Goal: Task Accomplishment & Management: Manage account settings

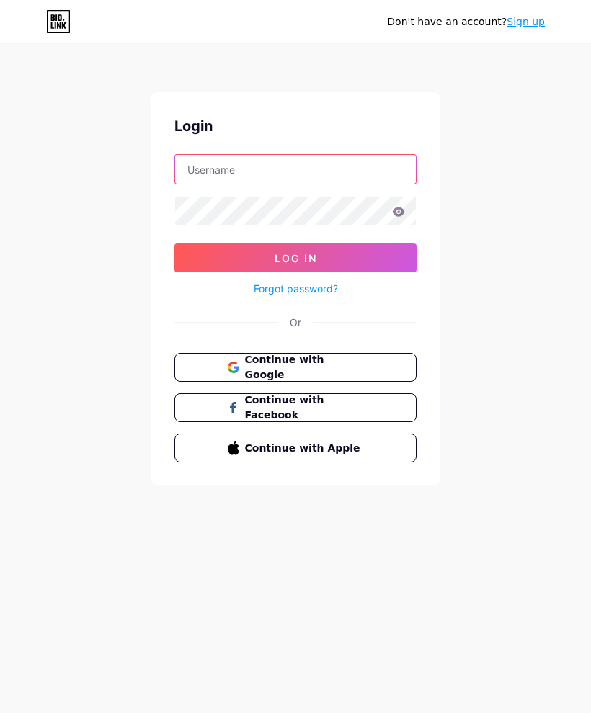
click at [334, 183] on input "text" at bounding box center [295, 169] width 241 height 29
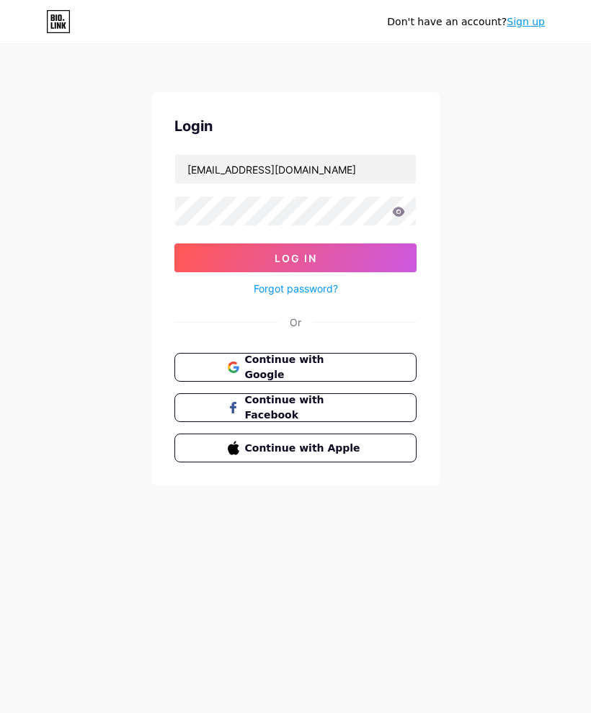
click at [392, 260] on button "Log In" at bounding box center [295, 257] width 242 height 29
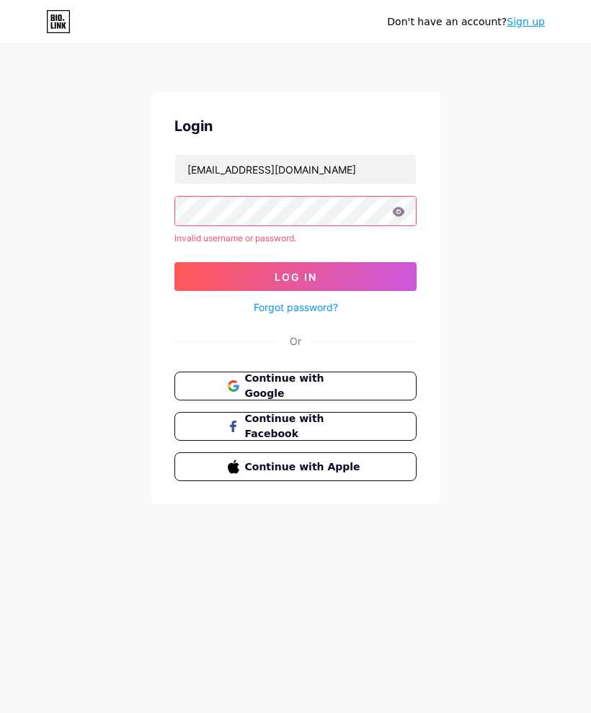
click at [401, 211] on icon at bounding box center [399, 211] width 12 height 9
click at [392, 211] on icon at bounding box center [398, 212] width 13 height 10
click at [399, 210] on icon at bounding box center [398, 212] width 13 height 10
click at [395, 214] on icon at bounding box center [399, 211] width 12 height 9
click at [398, 212] on icon at bounding box center [399, 211] width 12 height 9
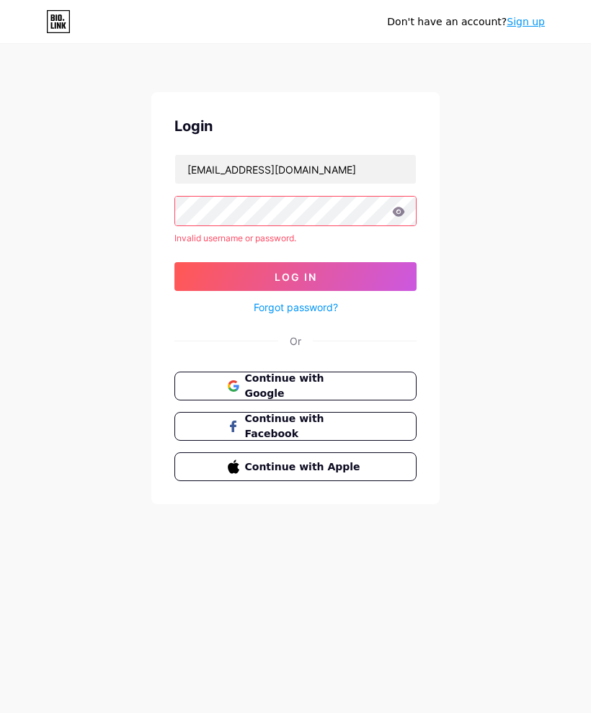
click at [400, 215] on icon at bounding box center [399, 211] width 12 height 9
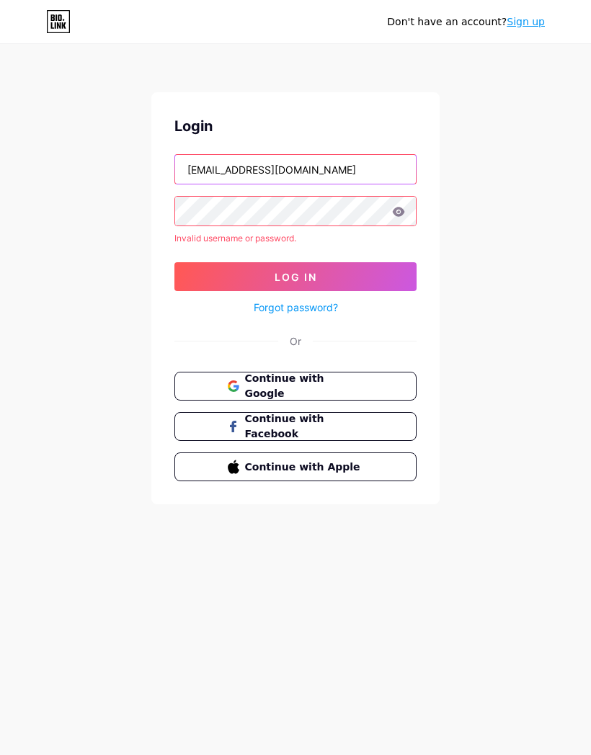
click at [372, 163] on input "[EMAIL_ADDRESS][DOMAIN_NAME]" at bounding box center [295, 169] width 241 height 29
type input "abdu"
type input "I"
type input "iamabsarkar"
click at [363, 274] on button "Log In" at bounding box center [295, 276] width 242 height 29
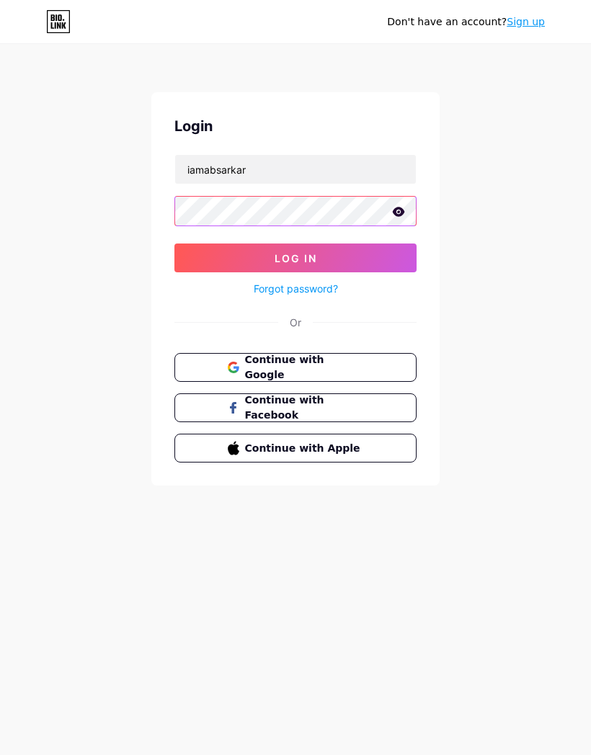
click at [354, 259] on button "Log In" at bounding box center [295, 257] width 242 height 29
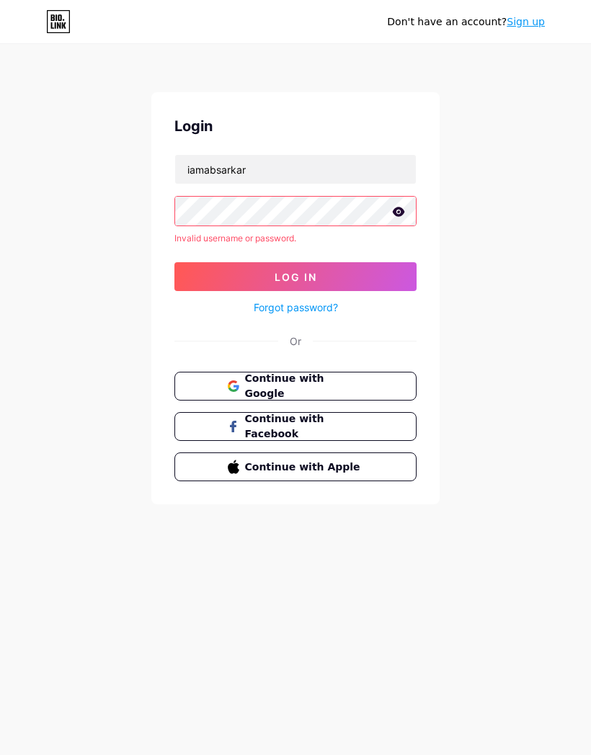
click at [369, 385] on button "Continue with Google" at bounding box center [295, 386] width 242 height 29
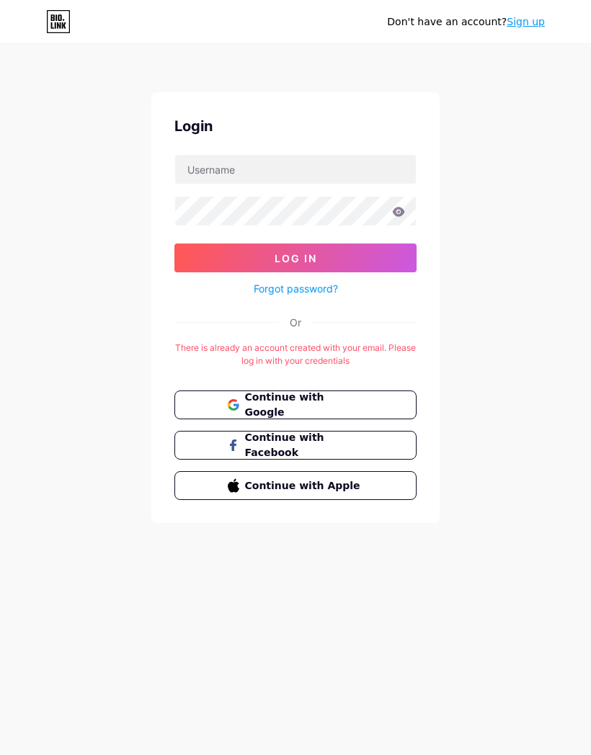
click at [68, 14] on icon at bounding box center [58, 21] width 24 height 23
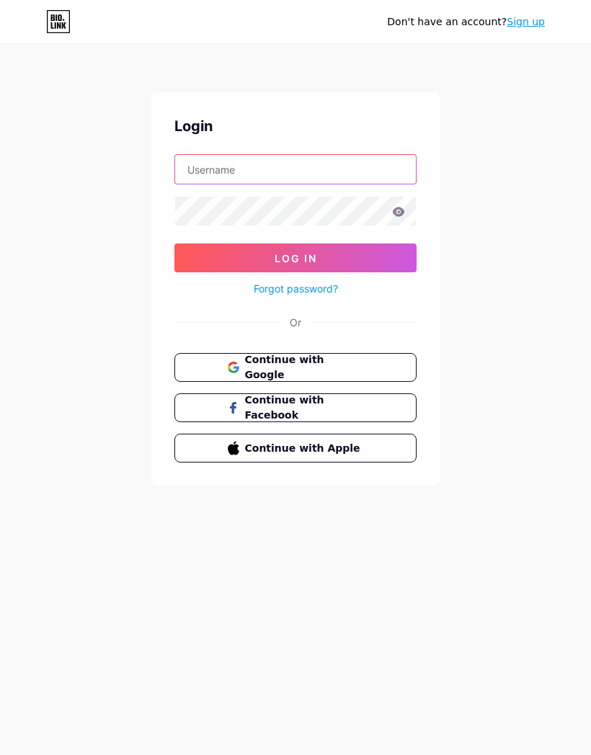
click at [335, 163] on input "text" at bounding box center [295, 169] width 241 height 29
type input "[EMAIL_ADDRESS][DOMAIN_NAME]"
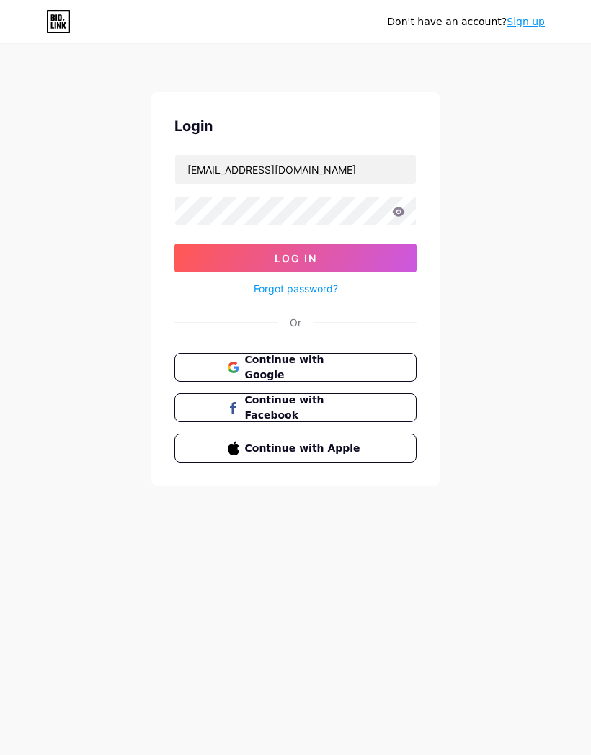
click at [375, 247] on button "Log In" at bounding box center [295, 257] width 242 height 29
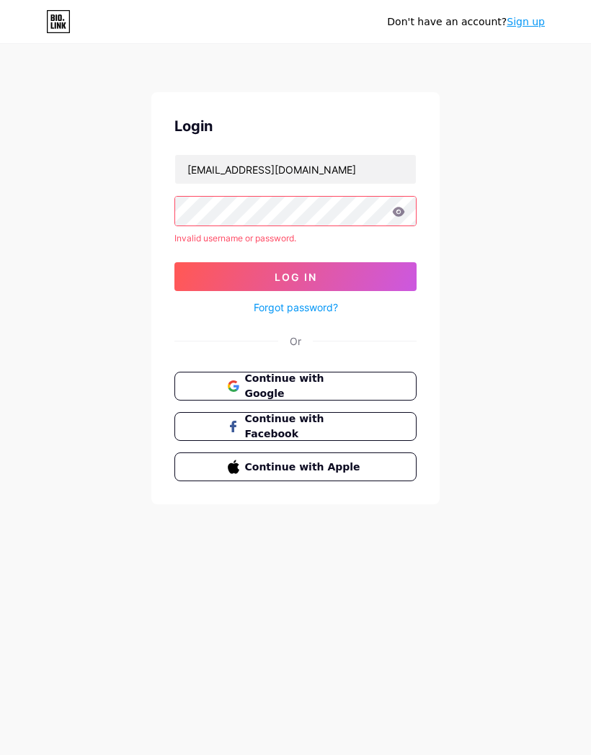
click at [398, 213] on icon at bounding box center [399, 211] width 12 height 9
click at [365, 275] on button "Log In" at bounding box center [295, 276] width 242 height 29
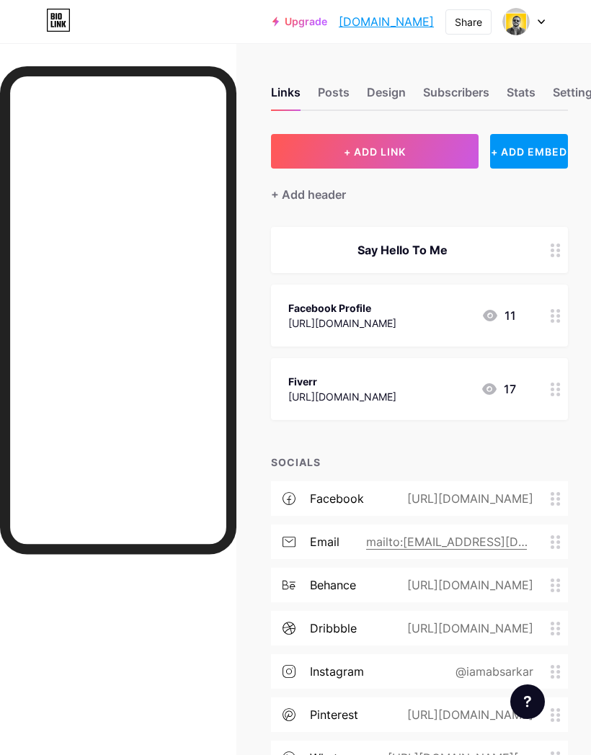
click at [392, 86] on div "Design" at bounding box center [386, 97] width 39 height 26
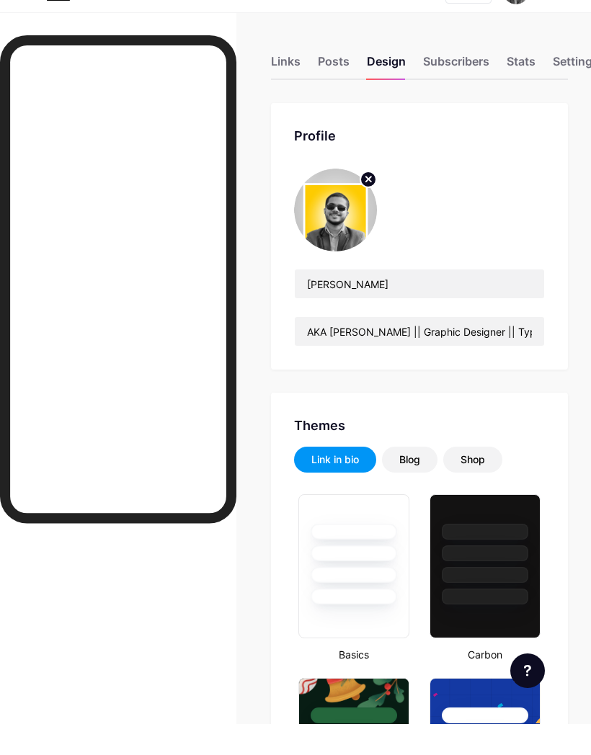
click at [412, 483] on div "Blog" at bounding box center [409, 490] width 21 height 14
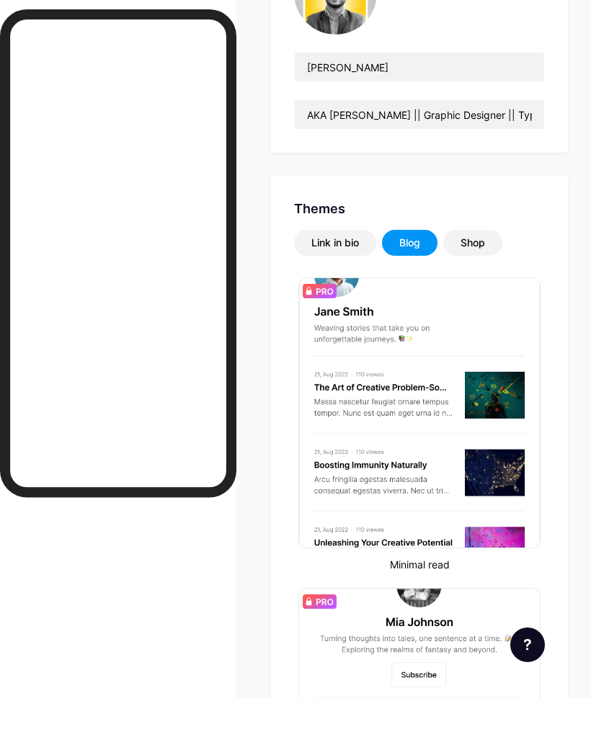
scroll to position [192, 0]
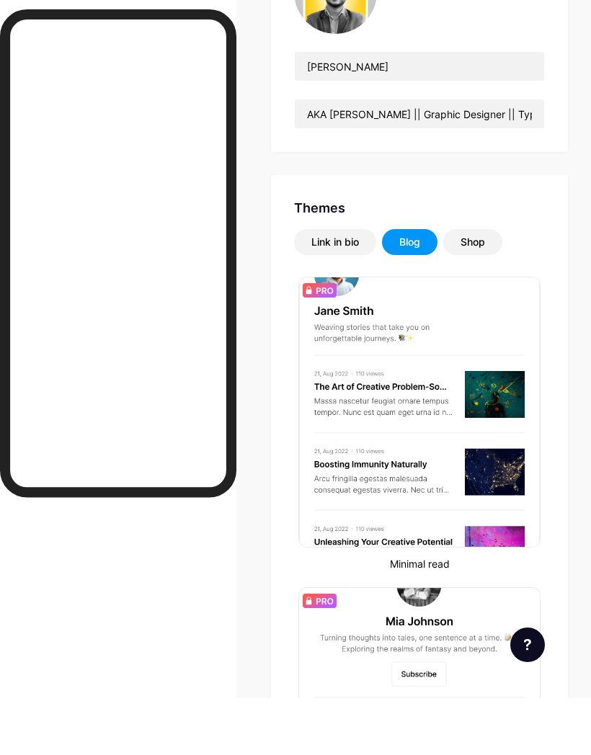
click at [481, 292] on div "Shop" at bounding box center [472, 299] width 24 height 14
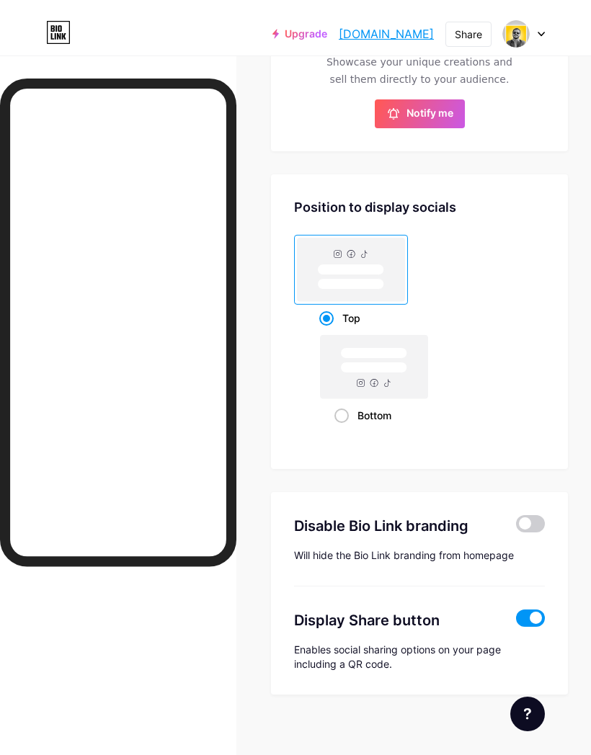
scroll to position [648, 0]
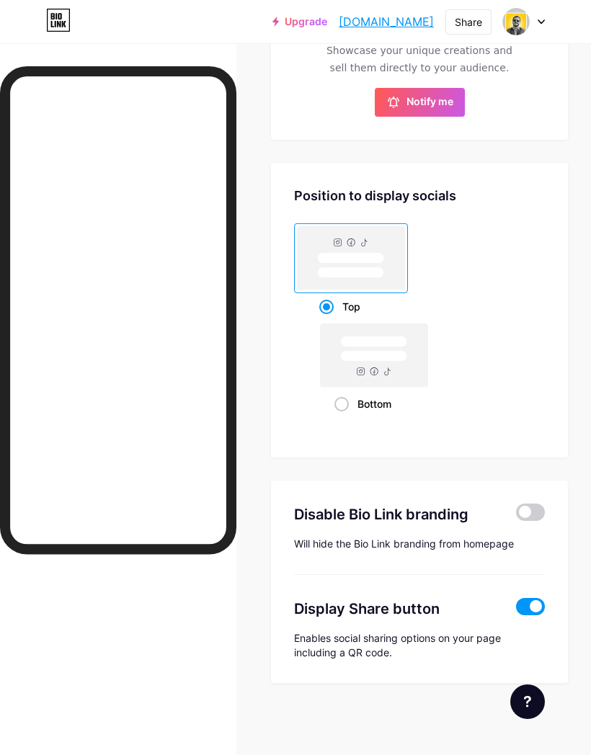
click at [535, 505] on span at bounding box center [530, 512] width 29 height 17
click at [516, 516] on input "checkbox" at bounding box center [516, 516] width 0 height 0
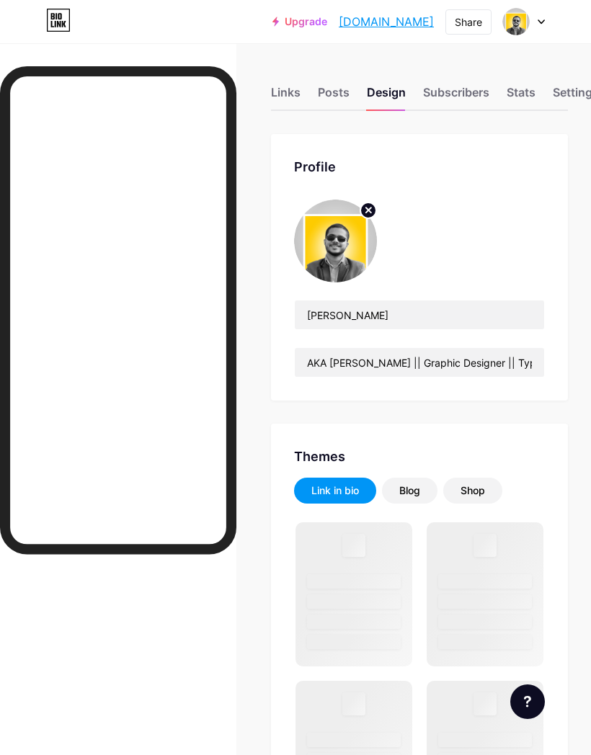
click at [488, 88] on div "Subscribers" at bounding box center [456, 97] width 66 height 26
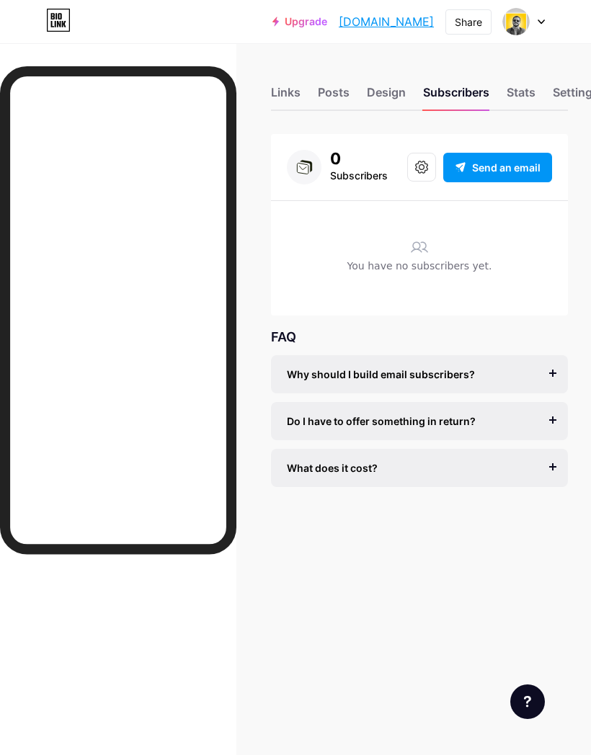
click at [529, 93] on div "Stats" at bounding box center [520, 97] width 29 height 26
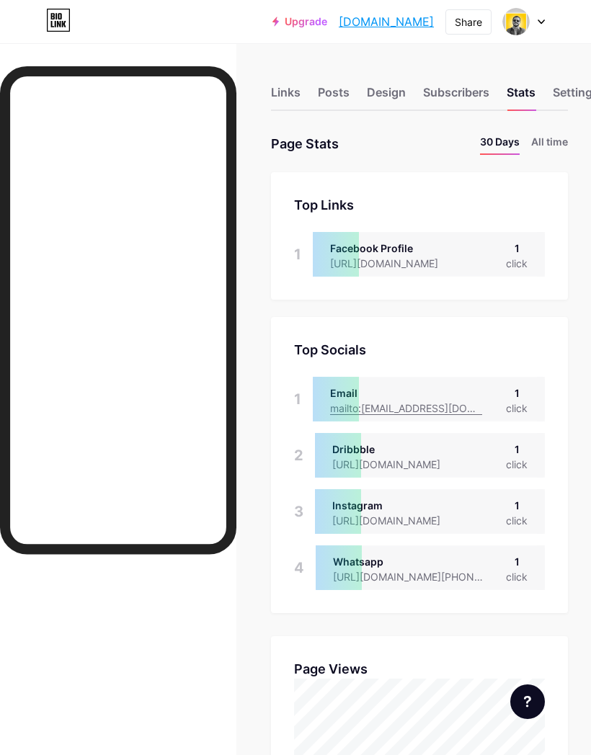
click at [559, 141] on li "All time" at bounding box center [549, 144] width 37 height 21
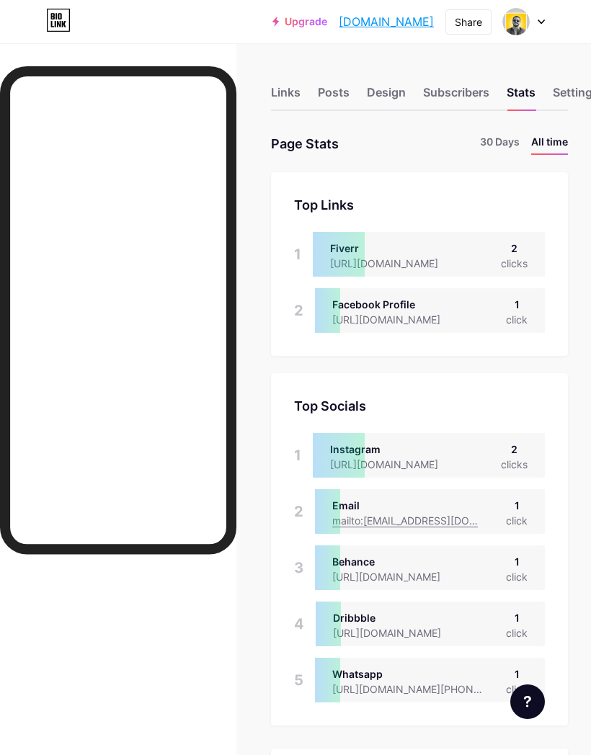
scroll to position [0, 9]
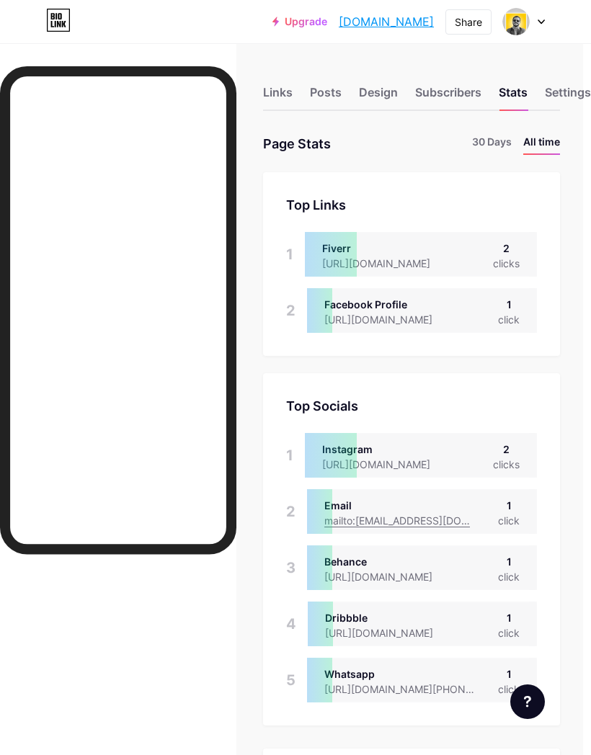
click at [560, 99] on div "Settings" at bounding box center [568, 97] width 46 height 26
